Goal: Task Accomplishment & Management: Use online tool/utility

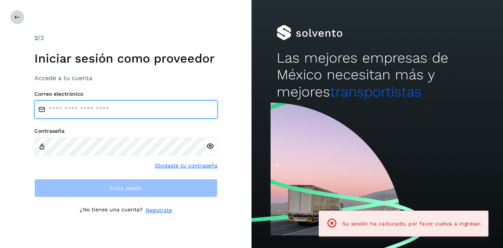
type input "**********"
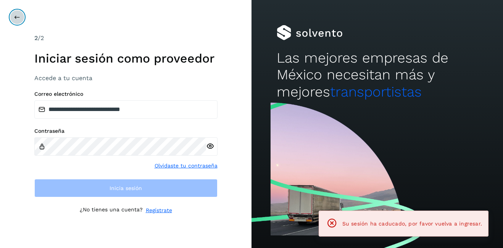
click at [17, 19] on icon at bounding box center [17, 17] width 6 height 6
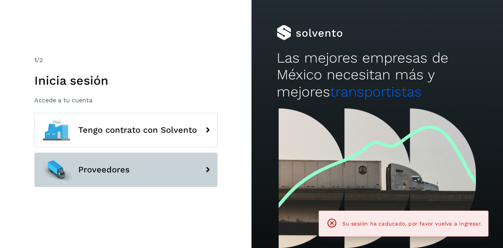
click at [125, 168] on span "Proveedores" at bounding box center [104, 169] width 52 height 9
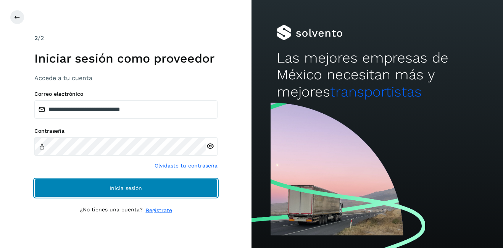
click at [134, 186] on button "Inicia sesión" at bounding box center [125, 188] width 183 height 18
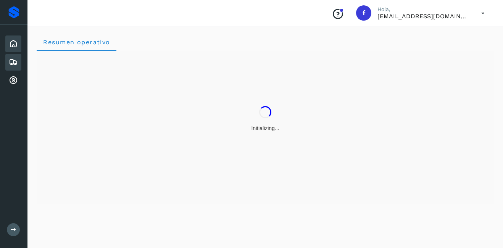
click at [10, 59] on icon at bounding box center [13, 62] width 9 height 9
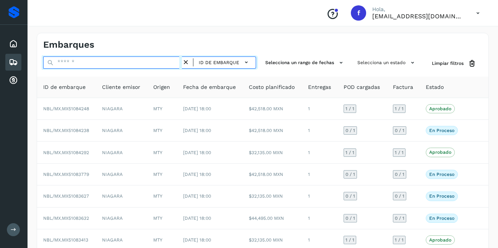
click at [74, 57] on input "text" at bounding box center [112, 63] width 139 height 12
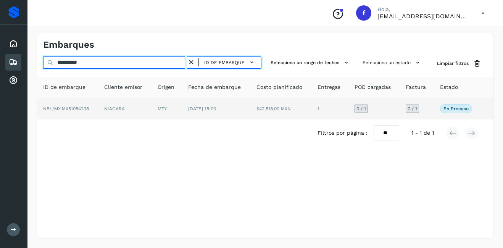
type input "**********"
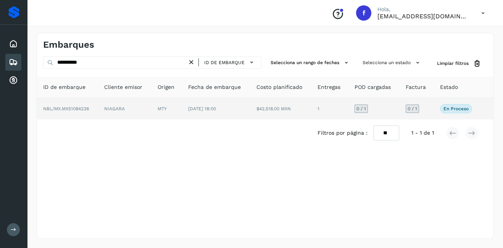
click at [144, 107] on td "NIAGARA" at bounding box center [124, 108] width 53 height 21
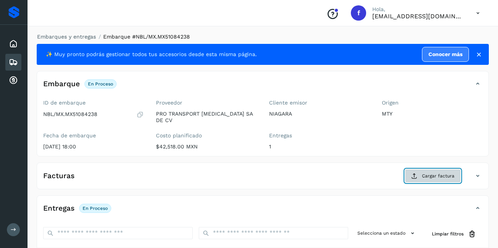
click at [434, 173] on span "Cargar factura" at bounding box center [438, 176] width 32 height 7
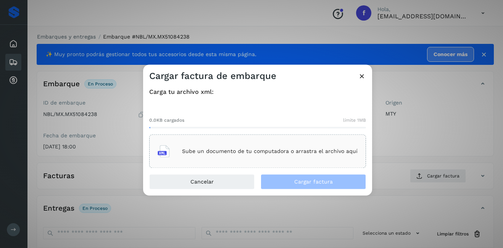
drag, startPoint x: 264, startPoint y: 148, endPoint x: 267, endPoint y: 154, distance: 6.8
click at [267, 154] on div "Sube un documento de tu computadora o arrastra el archivo aquí" at bounding box center [258, 151] width 200 height 21
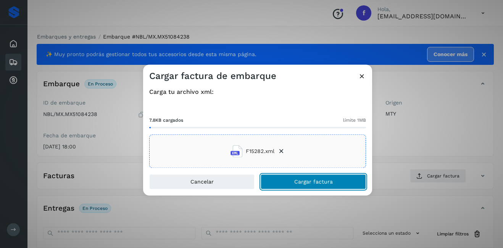
drag, startPoint x: 316, startPoint y: 180, endPoint x: 433, endPoint y: 151, distance: 120.4
click at [316, 180] on span "Cargar factura" at bounding box center [314, 182] width 39 height 5
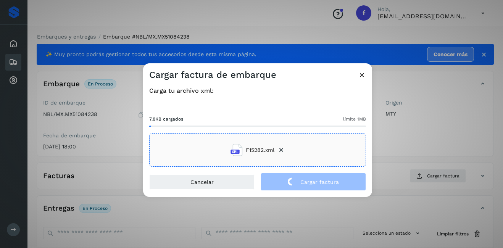
click at [431, 150] on div "Cargar factura de embarque Carga tu archivo xml: 7.8KB cargados límite 1MB F152…" at bounding box center [251, 124] width 503 height 248
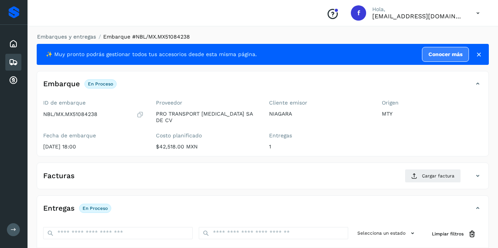
scroll to position [115, 0]
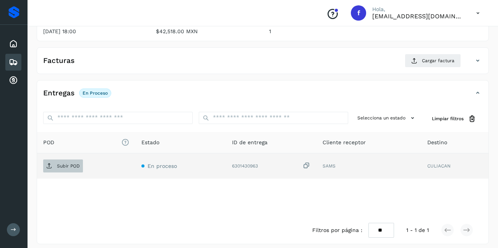
click at [78, 163] on p "Subir POD" at bounding box center [68, 165] width 23 height 5
